Goal: Task Accomplishment & Management: Use online tool/utility

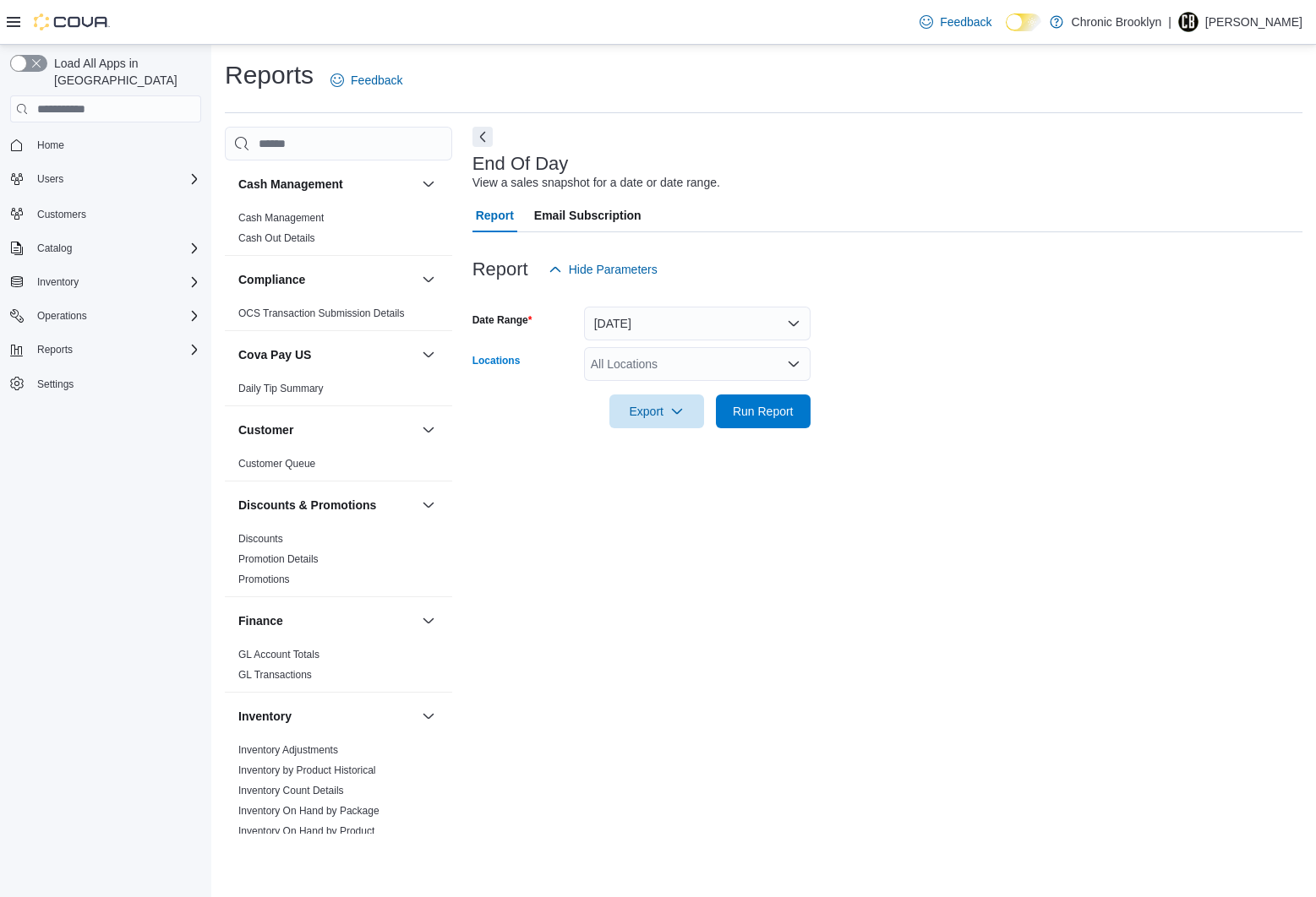
click at [676, 367] on div "All Locations" at bounding box center [697, 364] width 226 height 34
drag, startPoint x: 658, startPoint y: 414, endPoint x: 914, endPoint y: 397, distance: 256.6
click at [658, 414] on span "[STREET_ADDRESS]" at bounding box center [678, 417] width 116 height 17
click at [923, 392] on div at bounding box center [887, 388] width 830 height 14
click at [771, 407] on span "Run Report" at bounding box center [763, 411] width 61 height 17
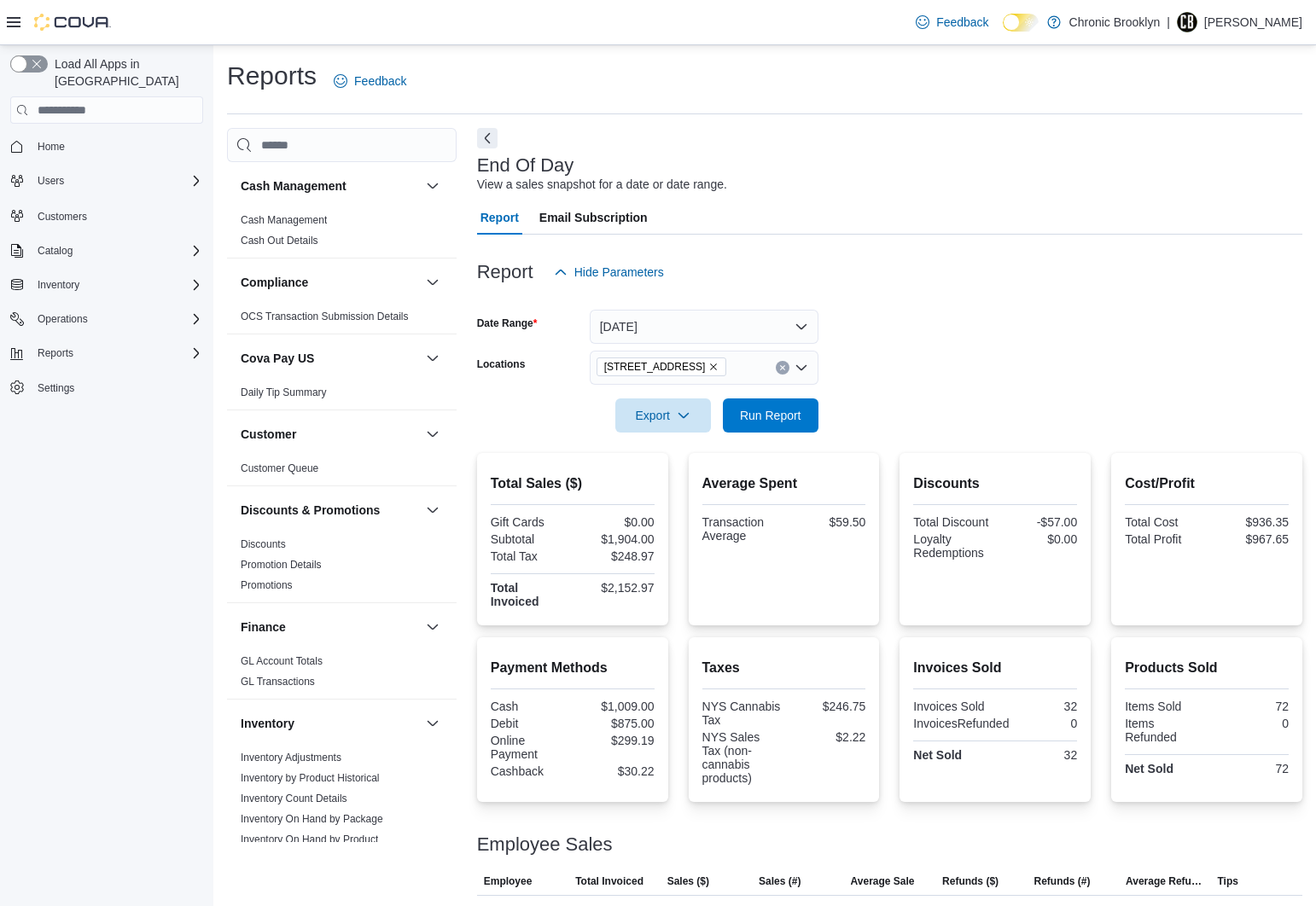
scroll to position [109, 0]
